Goal: Information Seeking & Learning: Find specific fact

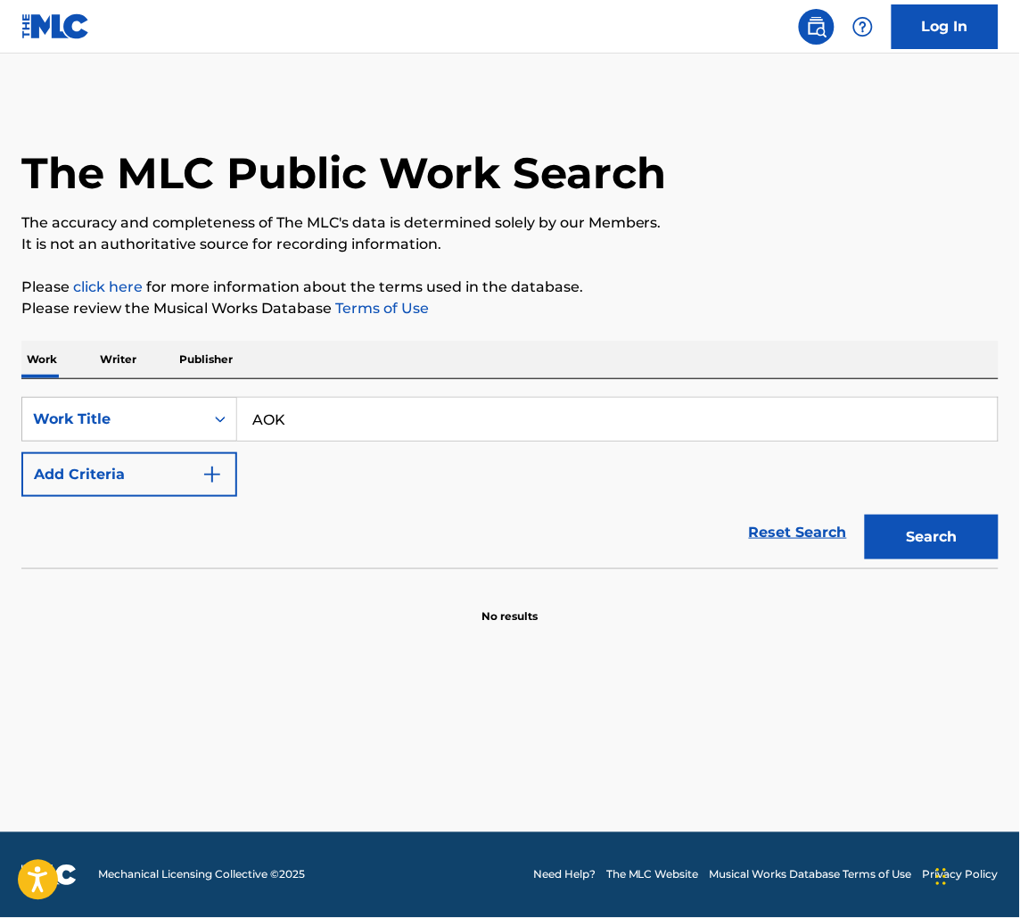
click at [459, 417] on input "AOK" at bounding box center [617, 419] width 761 height 43
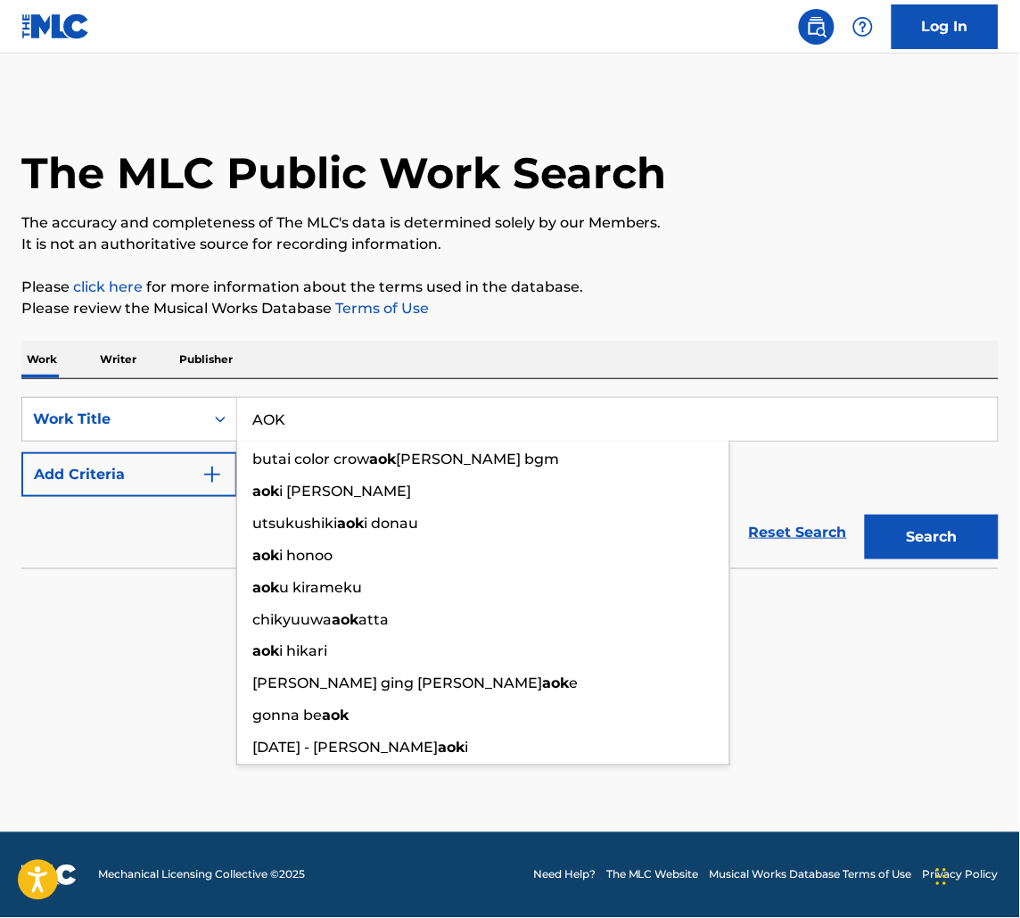
type input "AOK"
click at [92, 489] on button "Add Criteria" at bounding box center [129, 474] width 216 height 45
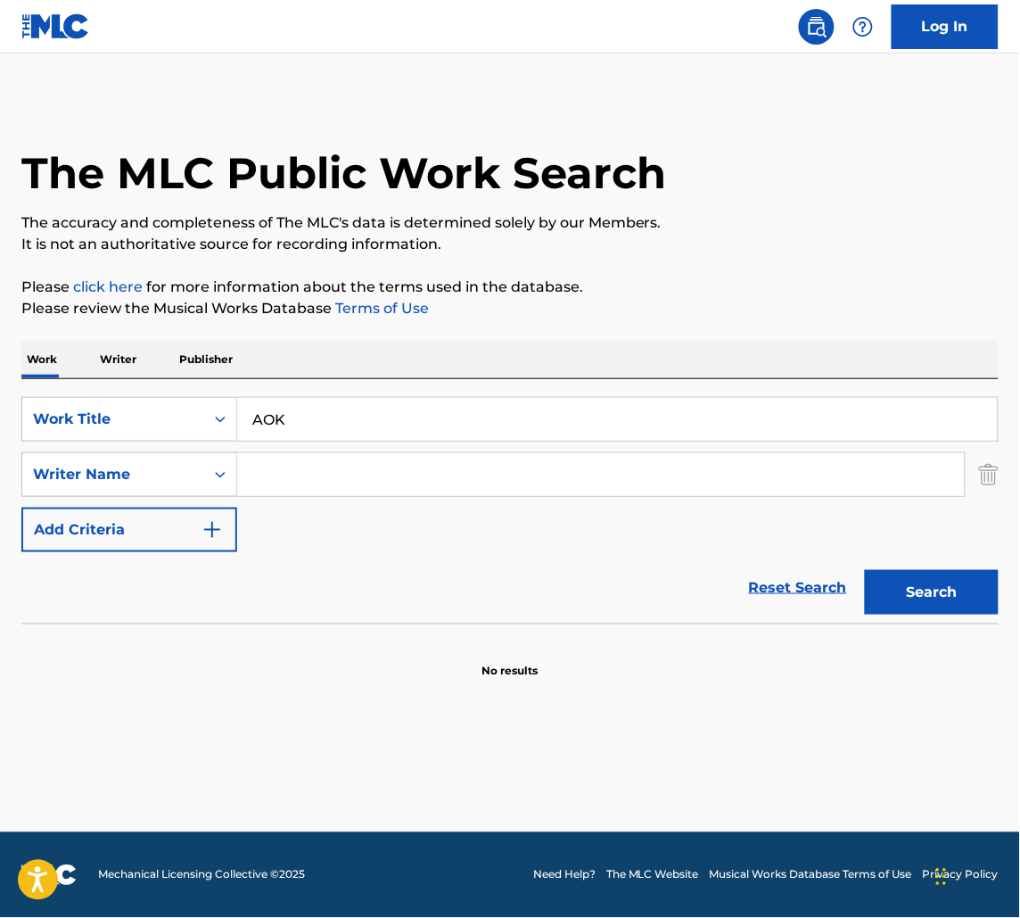
click at [343, 476] on input "Search Form" at bounding box center [601, 474] width 728 height 43
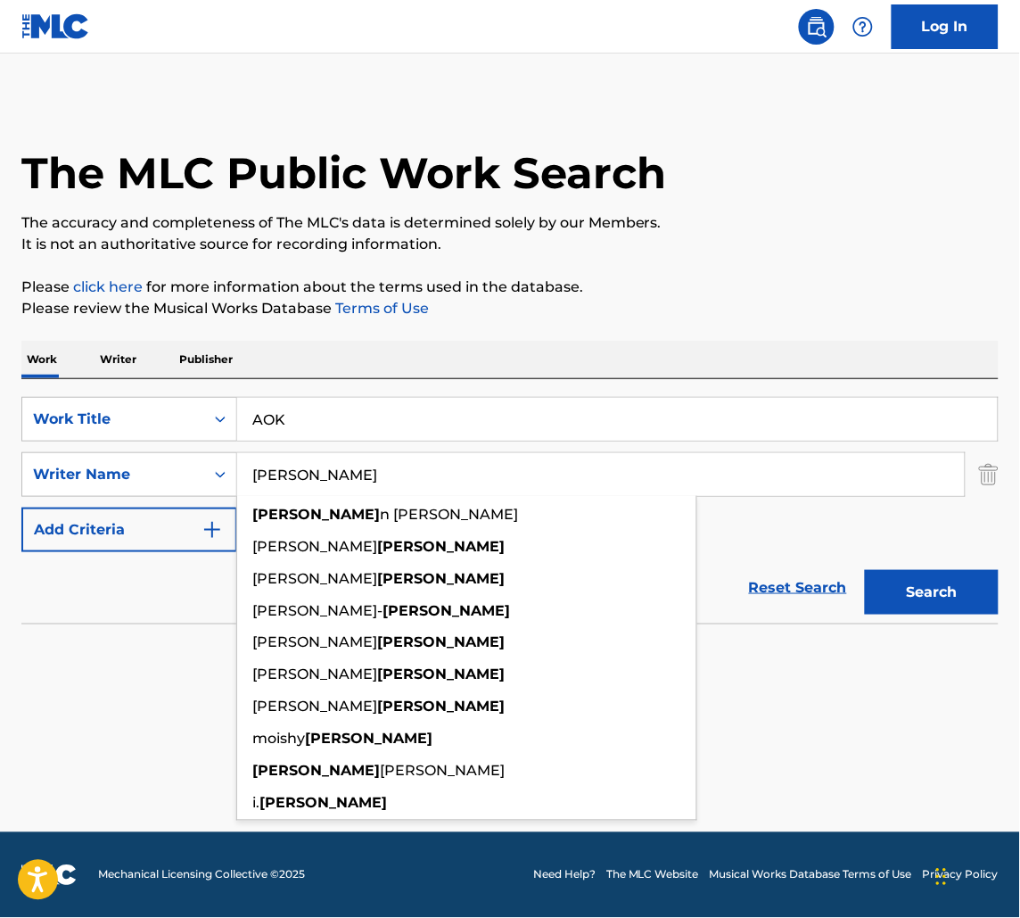
type input "[PERSON_NAME]"
click at [865, 570] on button "Search" at bounding box center [932, 592] width 134 height 45
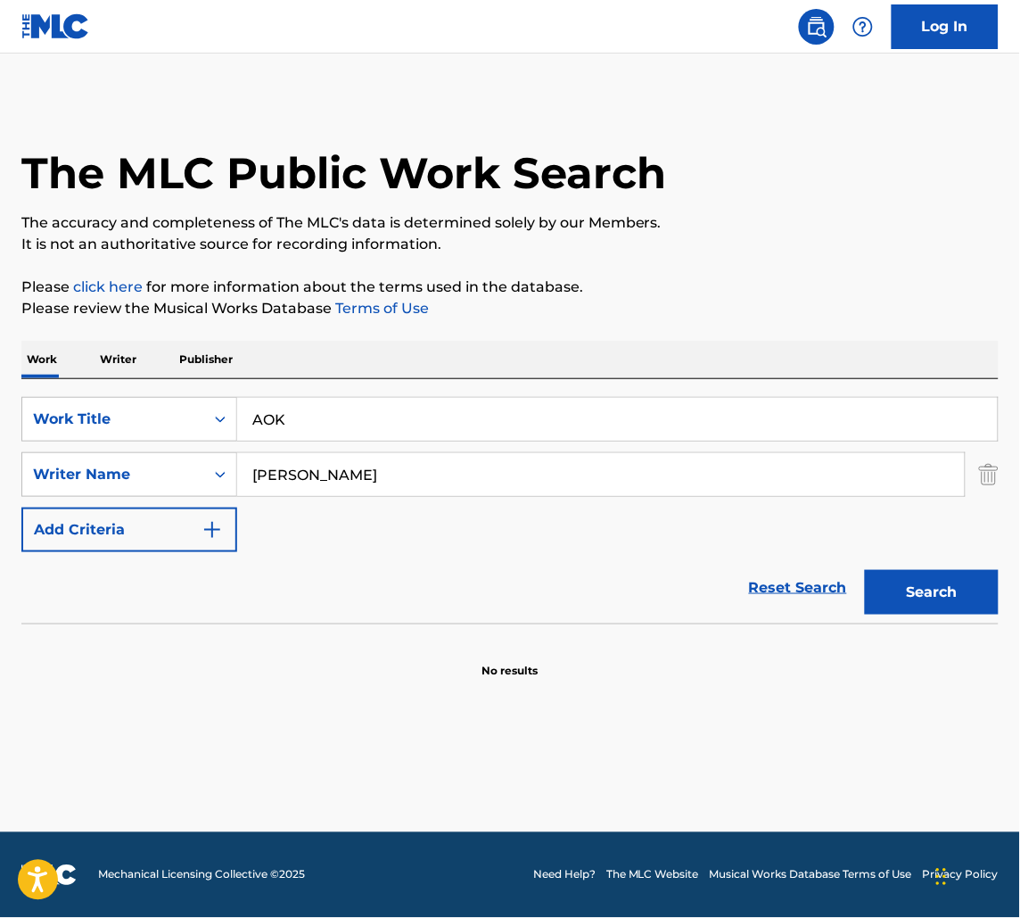
drag, startPoint x: 378, startPoint y: 417, endPoint x: -2, endPoint y: 419, distance: 379.9
click at [0, 419] on html "Accessibility Screen-Reader Guide, Feedback, and Issue Reporting | New window C…" at bounding box center [510, 459] width 1020 height 918
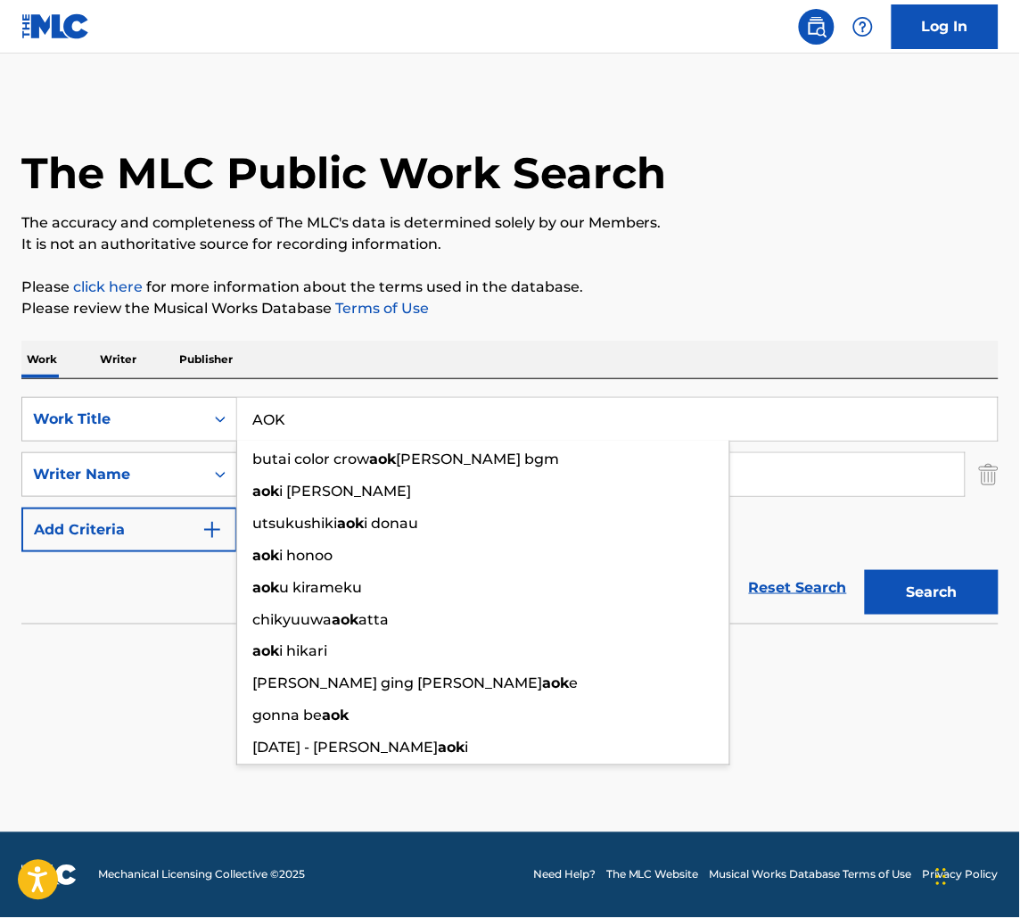
paste input "DUST ON THE WIND"
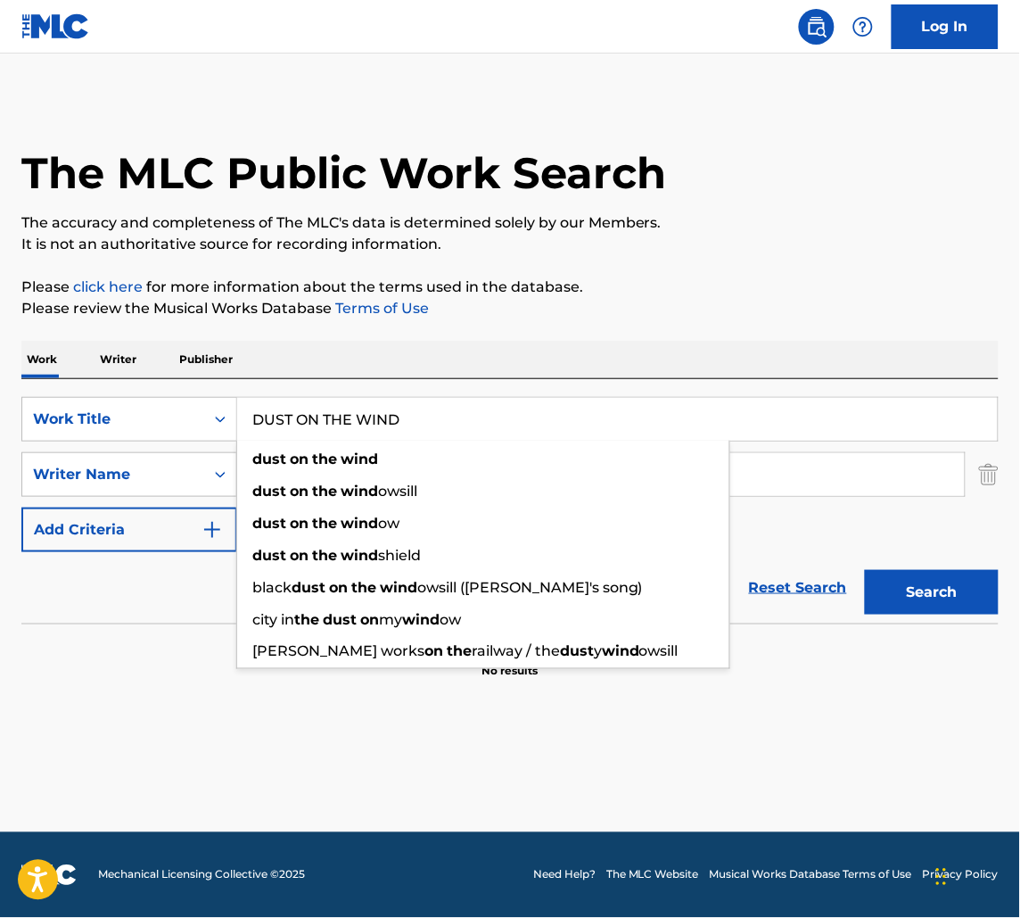
type input "DUST ON THE WIND"
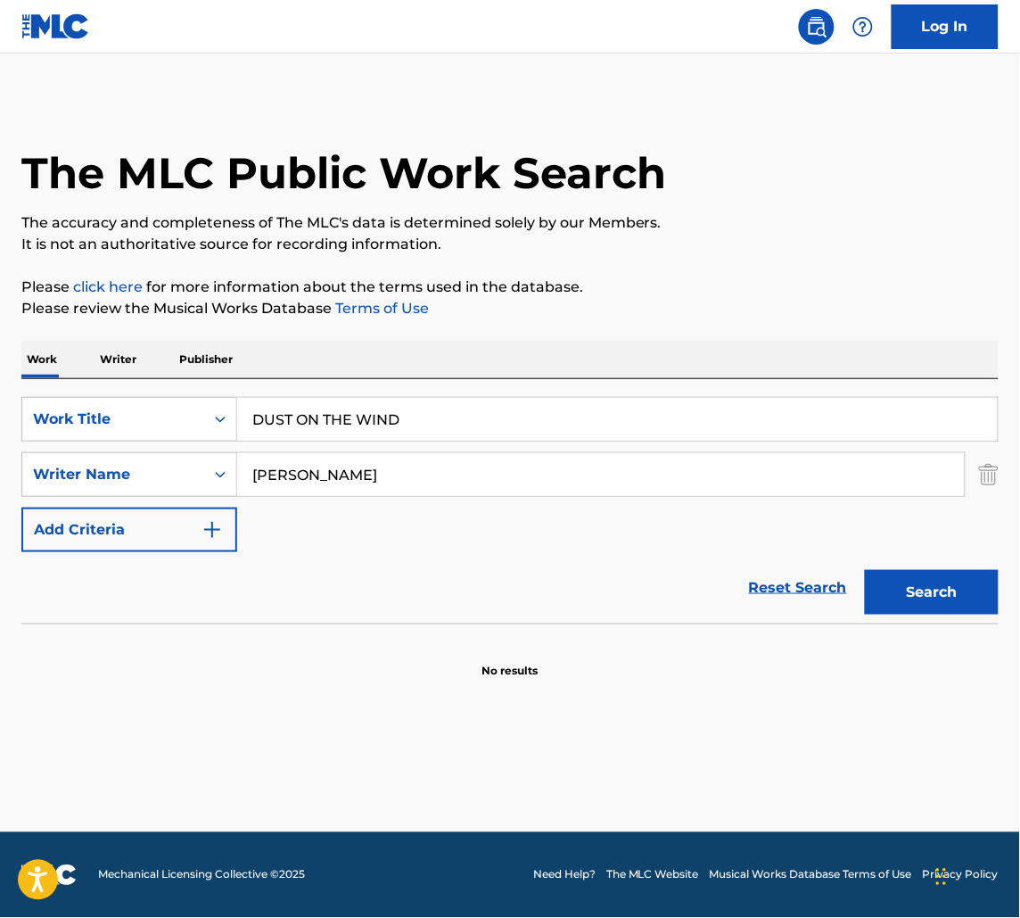
drag, startPoint x: 909, startPoint y: 474, endPoint x: -2, endPoint y: 469, distance: 910.5
click at [0, 469] on html "Accessibility Screen-Reader Guide, Feedback, and Issue Reporting | New window C…" at bounding box center [510, 459] width 1020 height 918
click at [865, 570] on button "Search" at bounding box center [932, 592] width 134 height 45
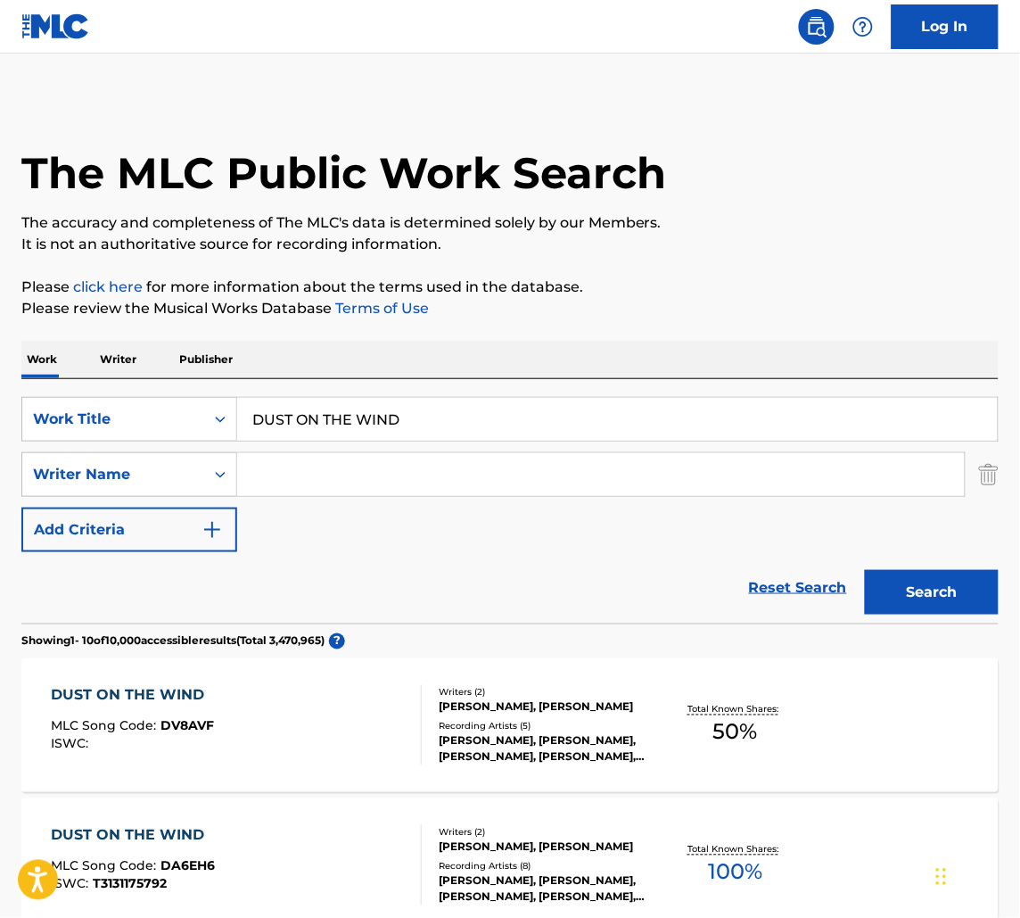
scroll to position [7, 0]
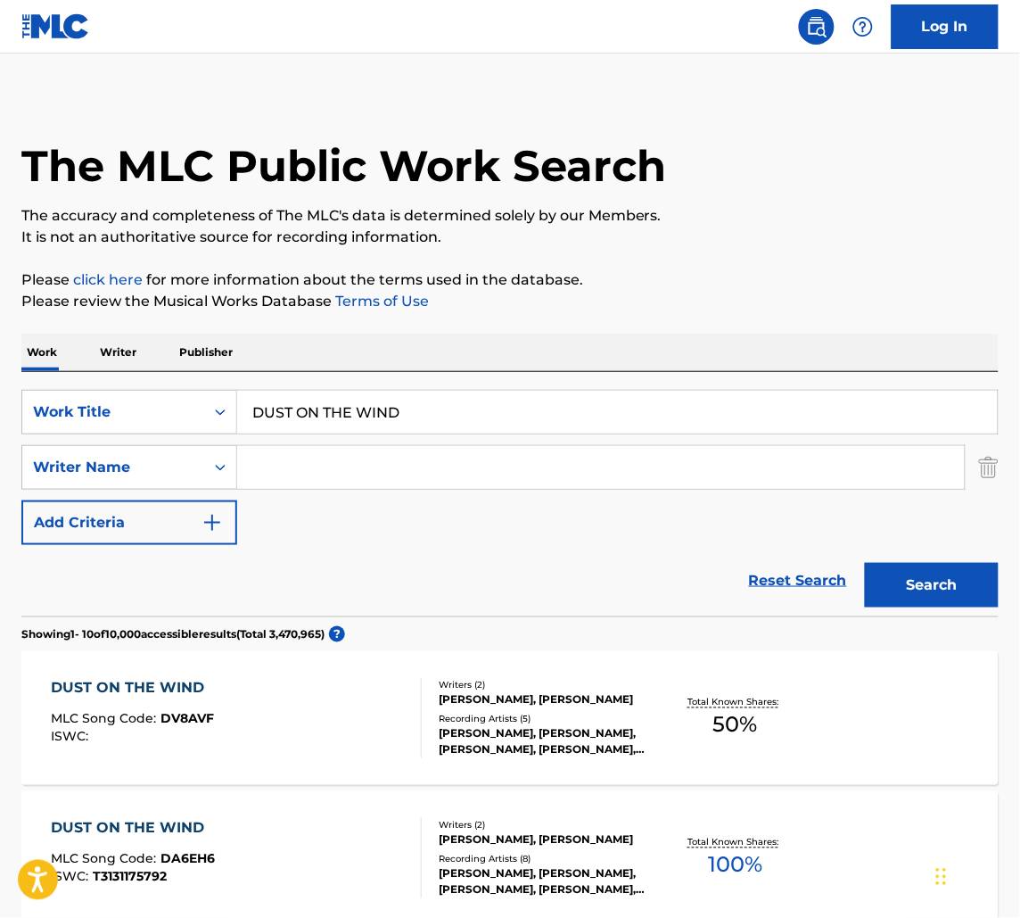
click at [371, 690] on div "DUST ON THE WIND MLC Song Code : DV8AVF ISWC :" at bounding box center [236, 718] width 371 height 80
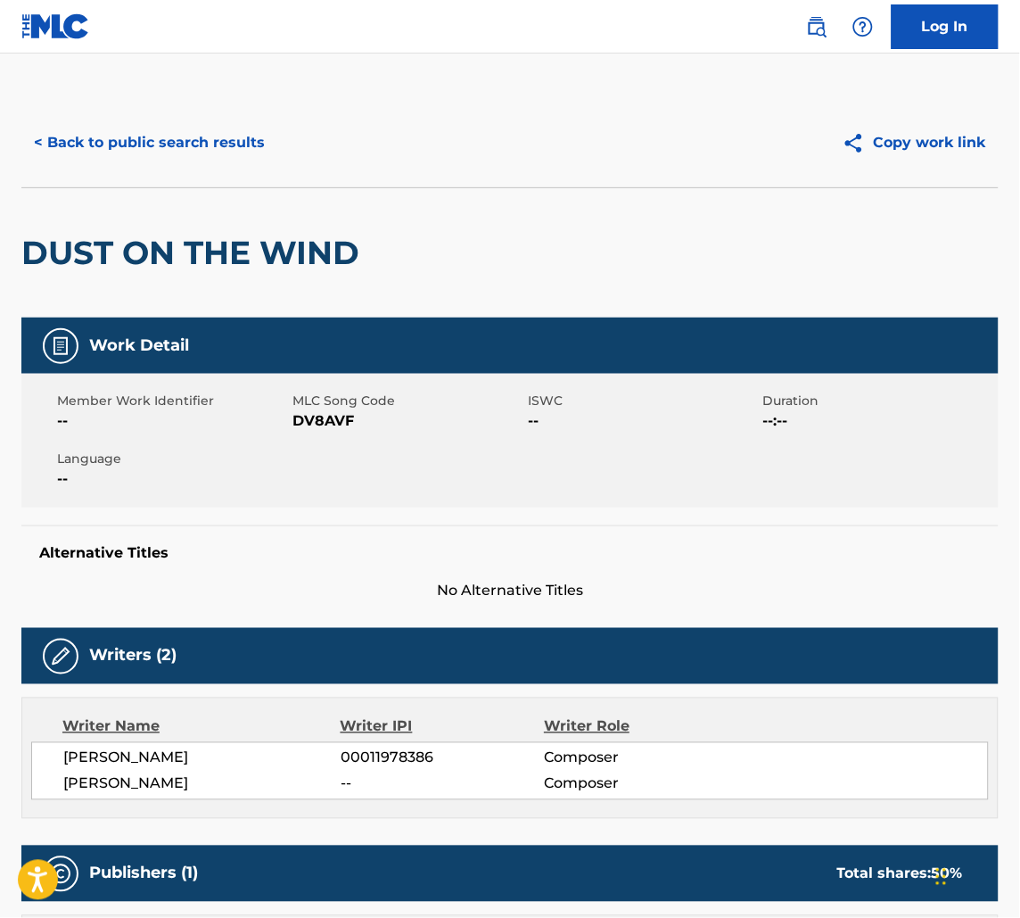
scroll to position [675, 0]
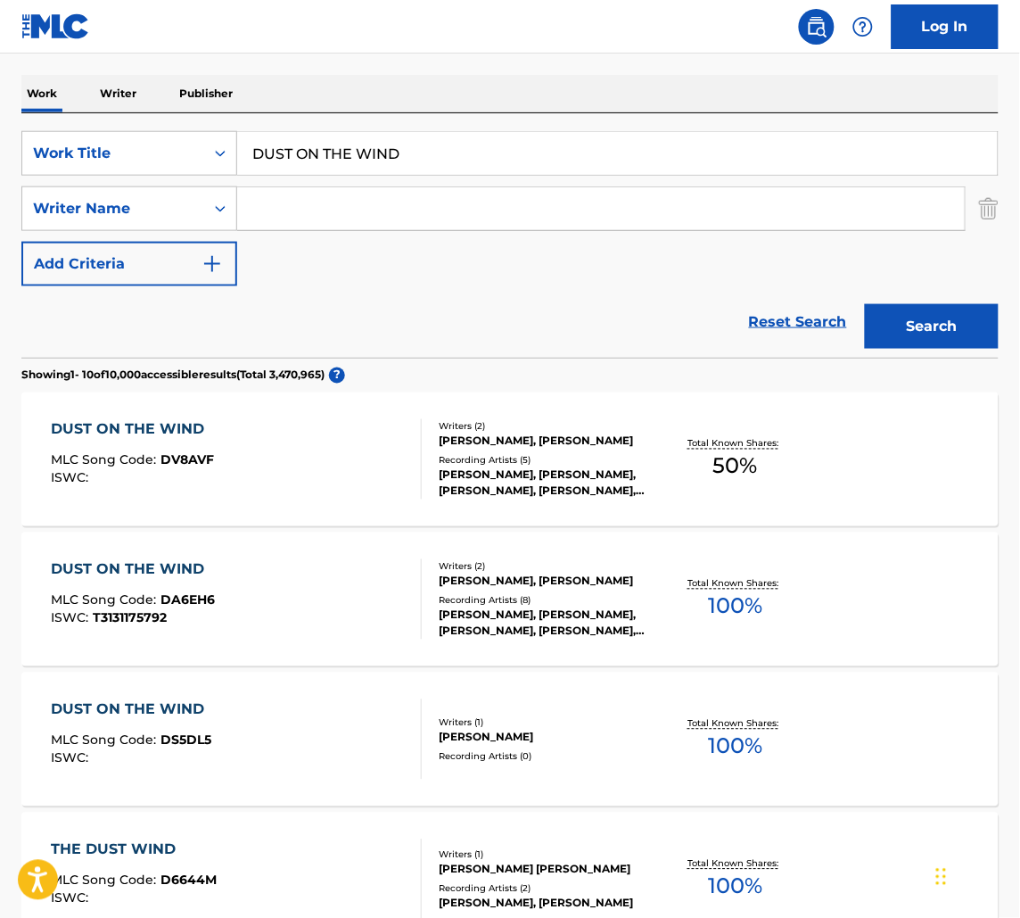
scroll to position [270, 0]
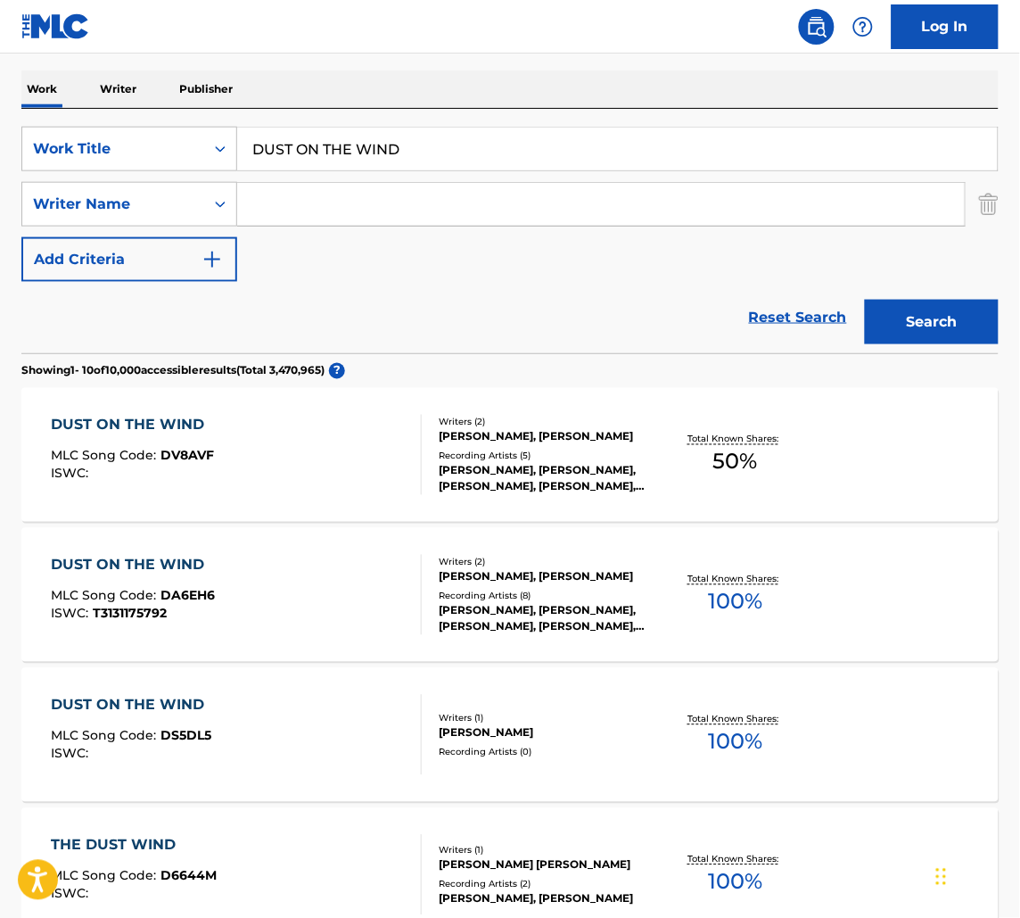
click at [553, 586] on div "Writers ( 2 ) [PERSON_NAME], [PERSON_NAME] Recording Artists ( 8 ) [PERSON_NAME…" at bounding box center [538, 595] width 232 height 79
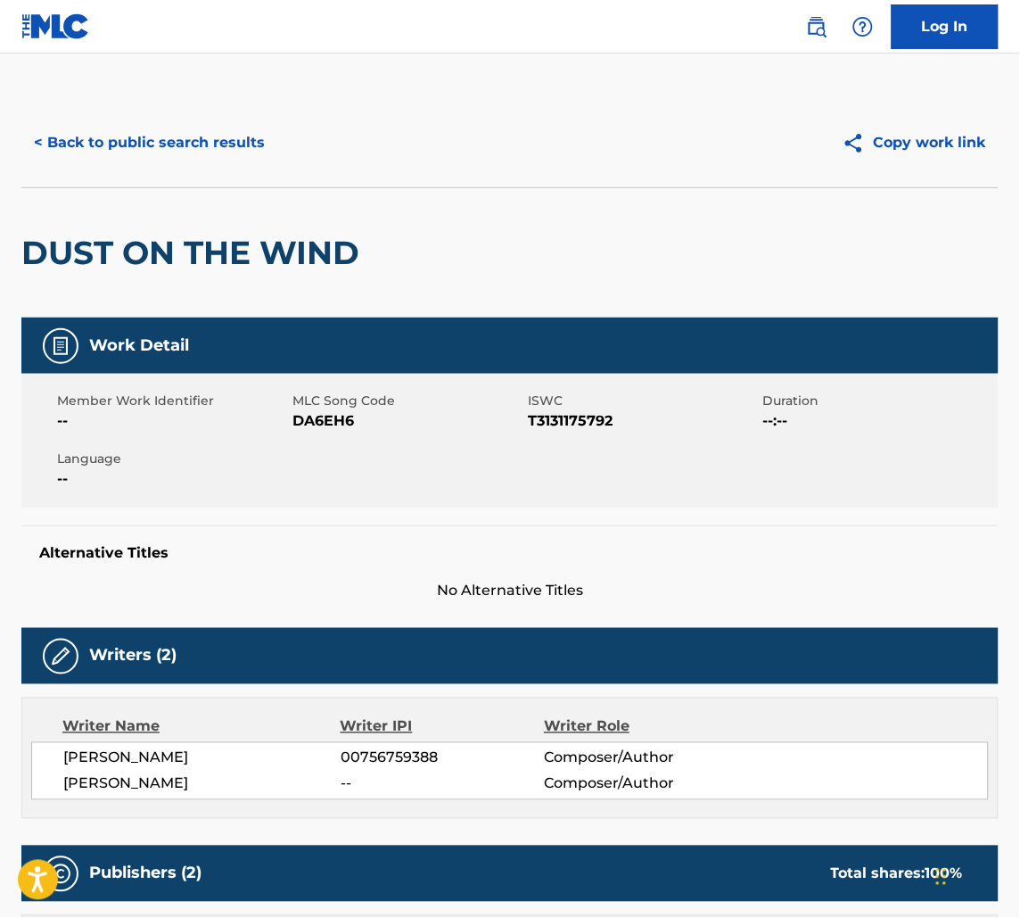
scroll to position [1059, 0]
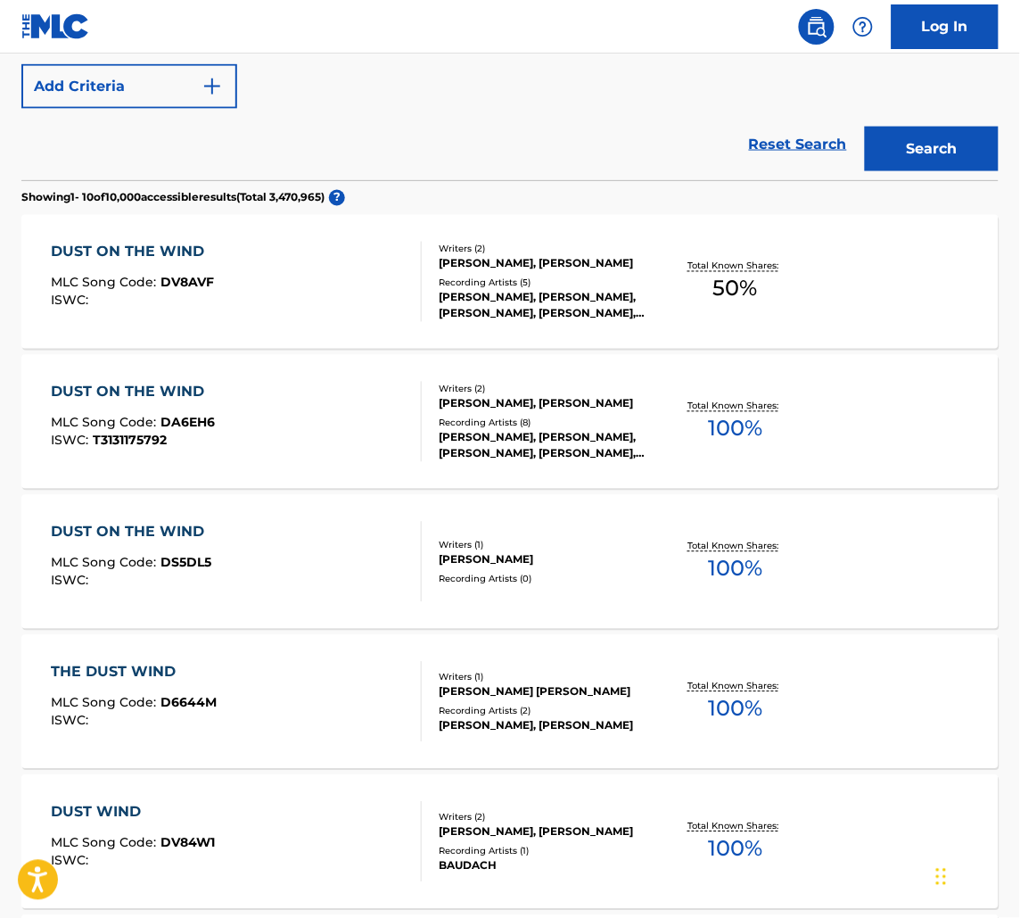
scroll to position [293, 0]
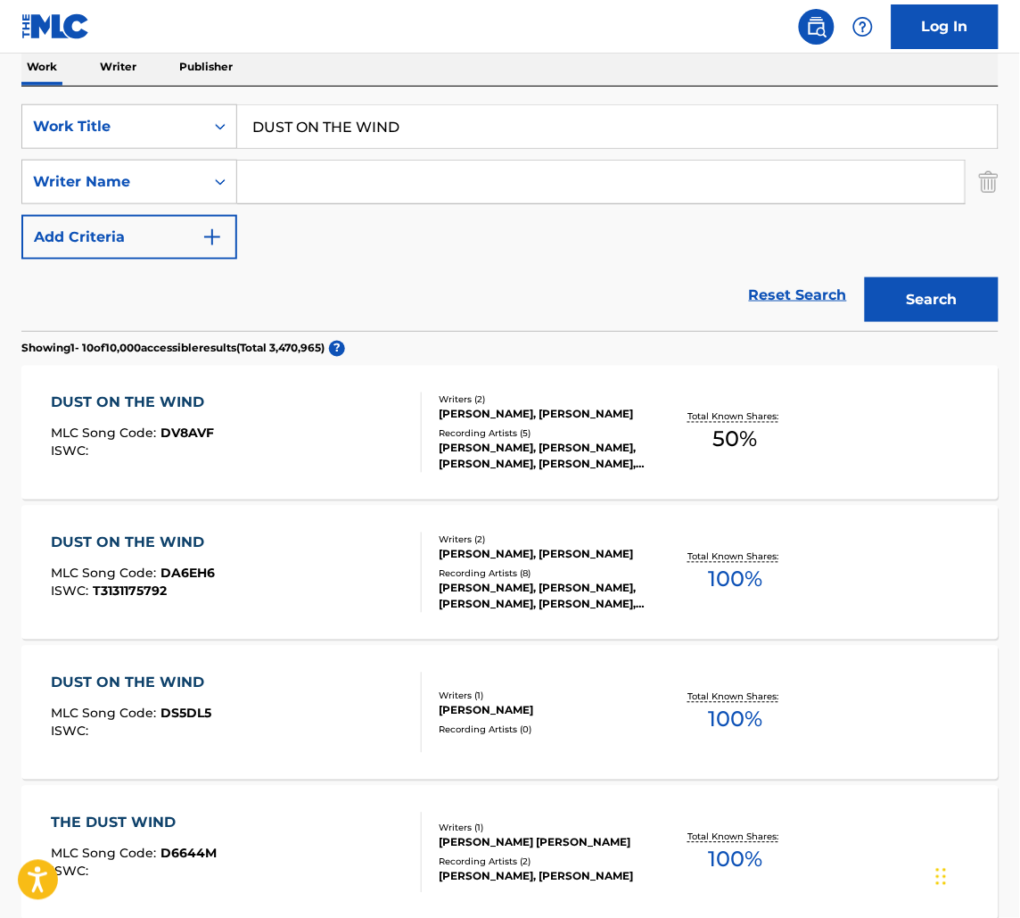
click at [627, 523] on div "DUST ON THE WIND MLC Song Code : DA6EH6 ISWC : T3131175792 Writers ( 2 ) [PERSO…" at bounding box center [509, 573] width 977 height 134
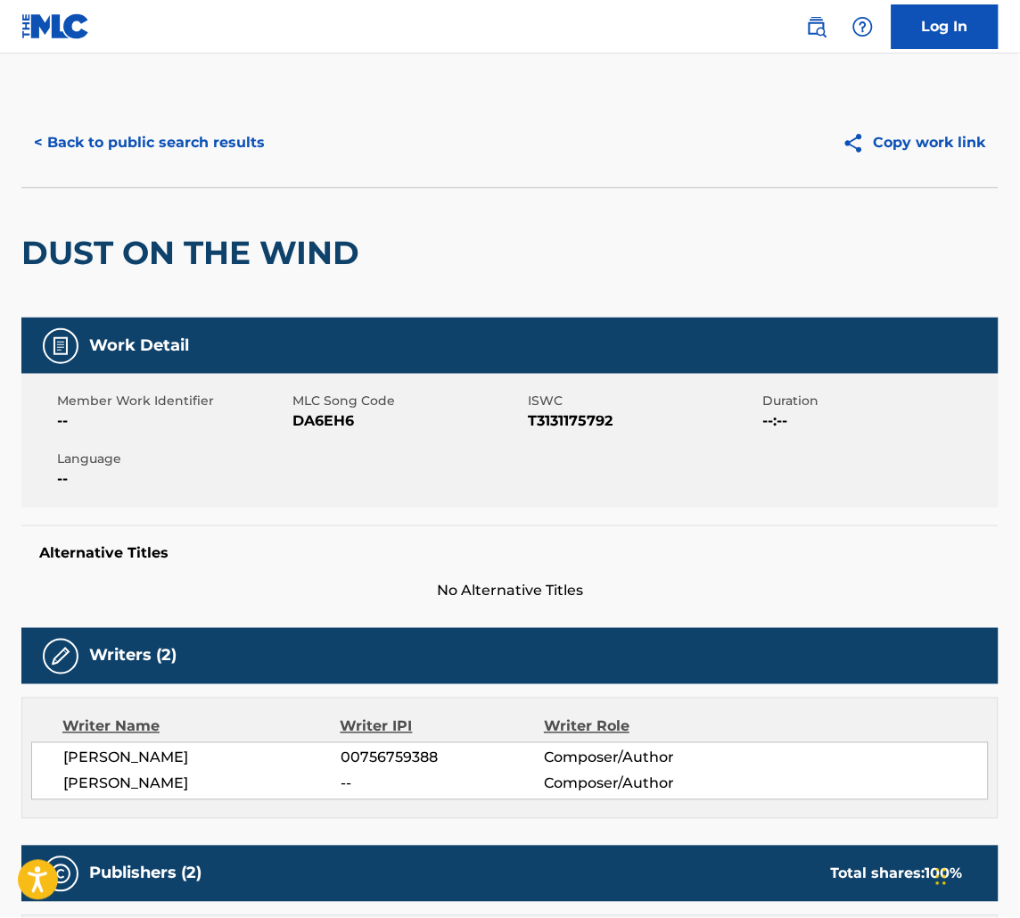
scroll to position [288, 0]
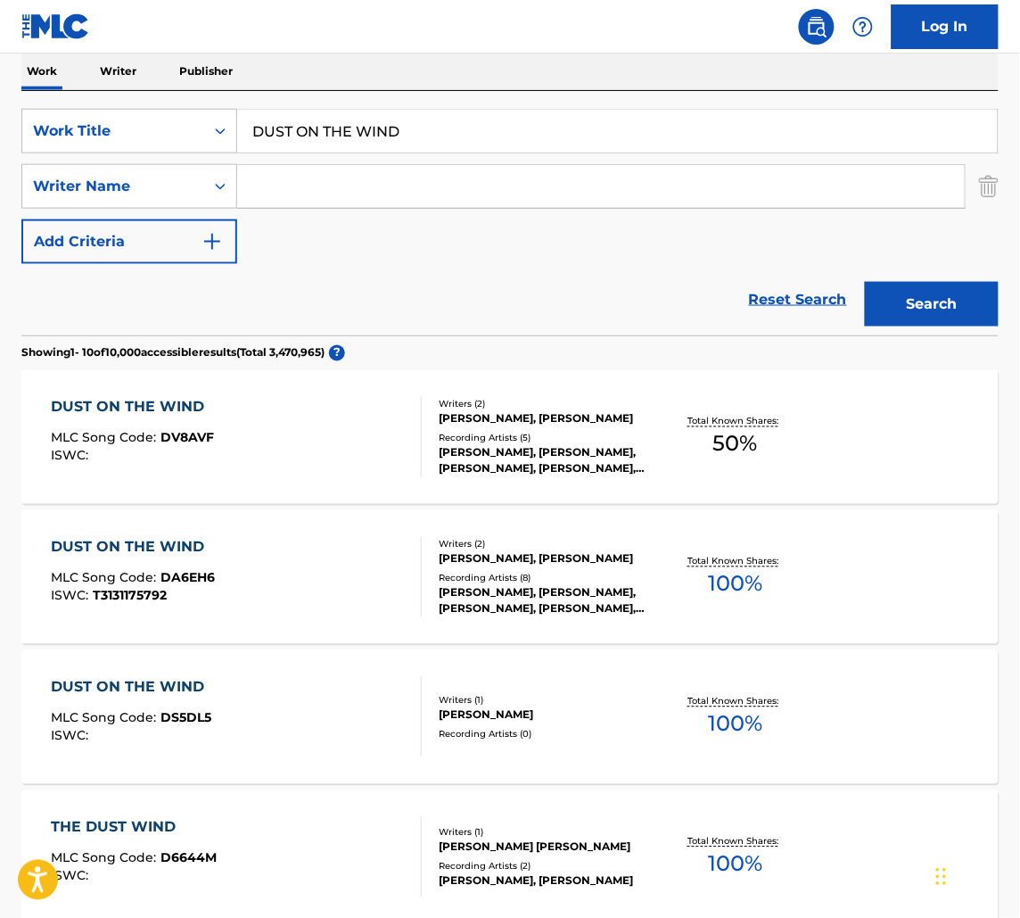
click at [360, 713] on div "DUST ON THE WIND MLC Song Code : DS5DL5 ISWC :" at bounding box center [236, 717] width 371 height 80
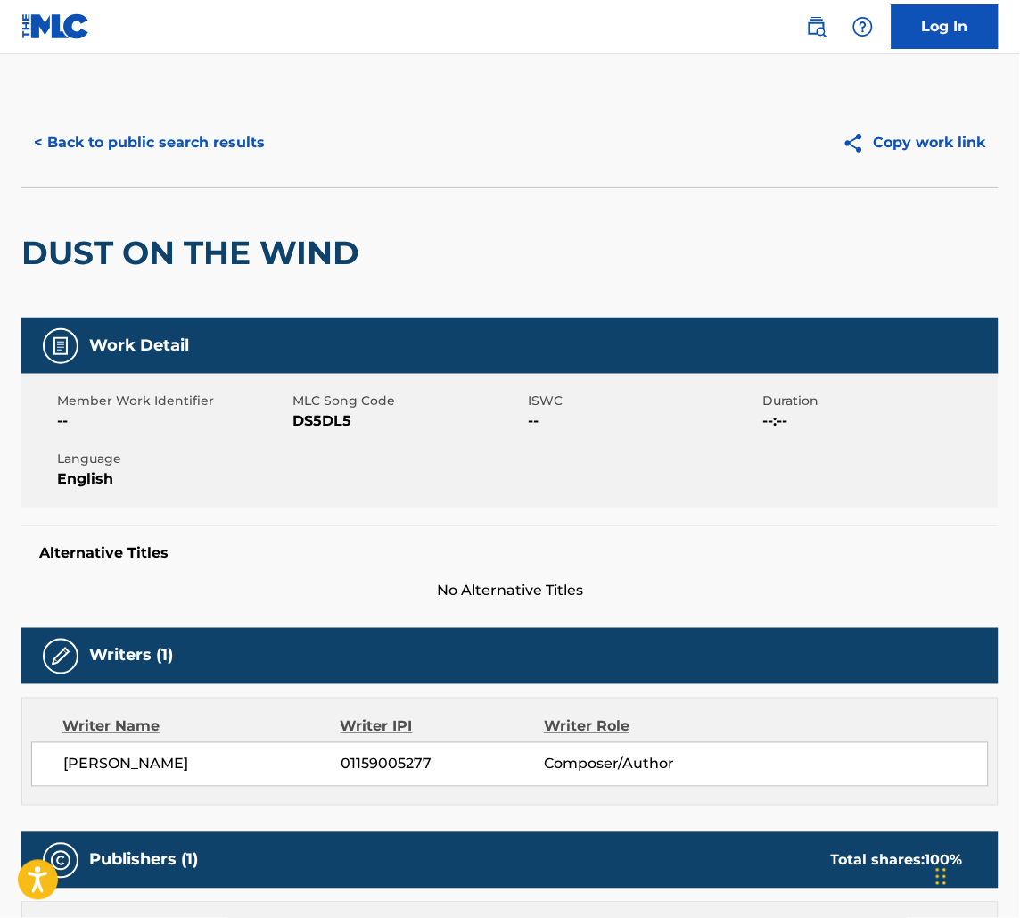
scroll to position [392, 0]
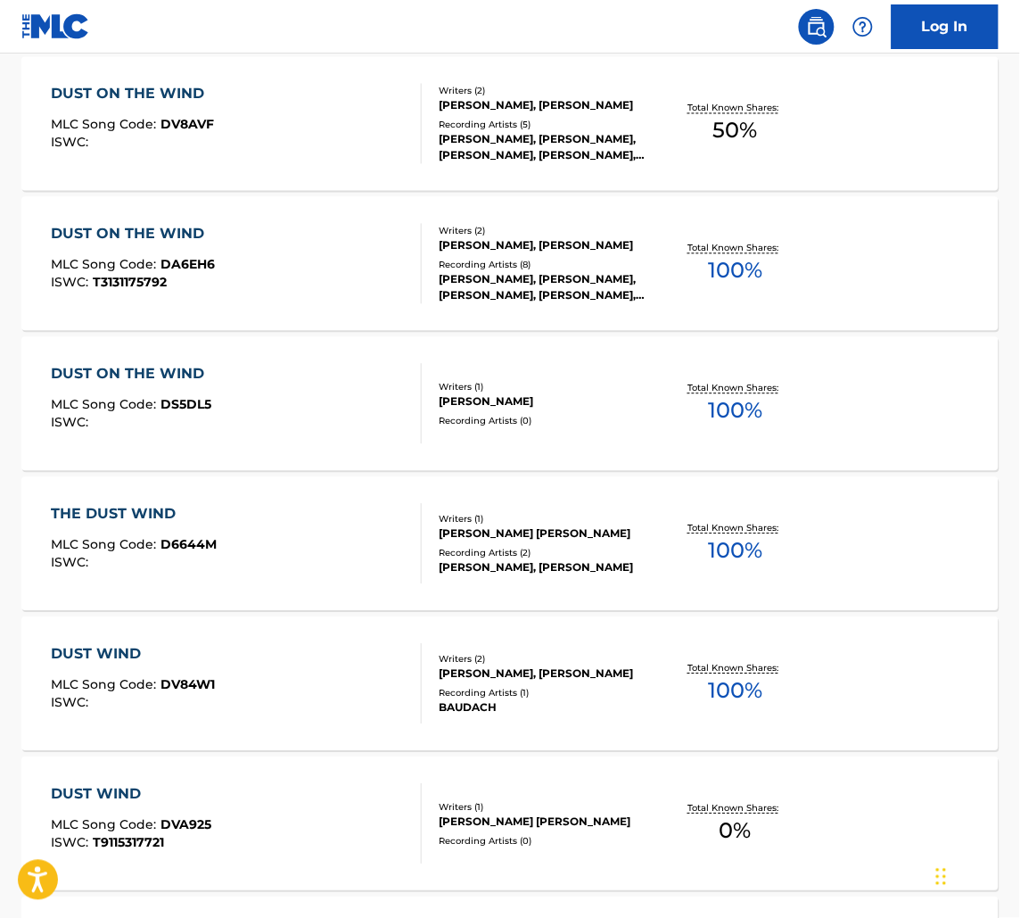
scroll to position [606, 0]
